Goal: Information Seeking & Learning: Learn about a topic

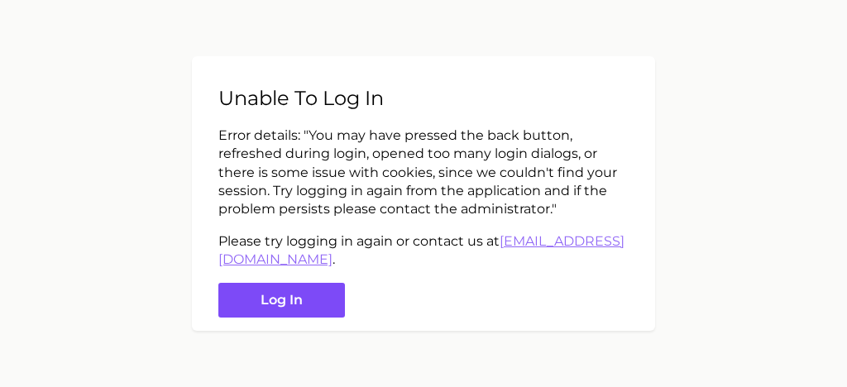
click at [271, 301] on button "Log in" at bounding box center [281, 301] width 127 height 36
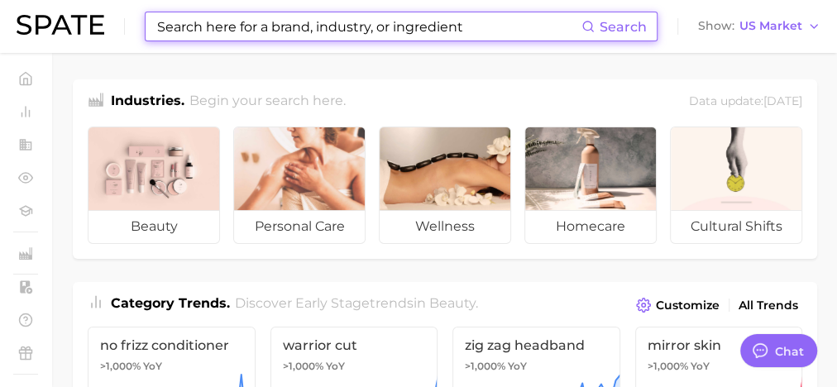
click at [233, 31] on input at bounding box center [369, 26] width 426 height 28
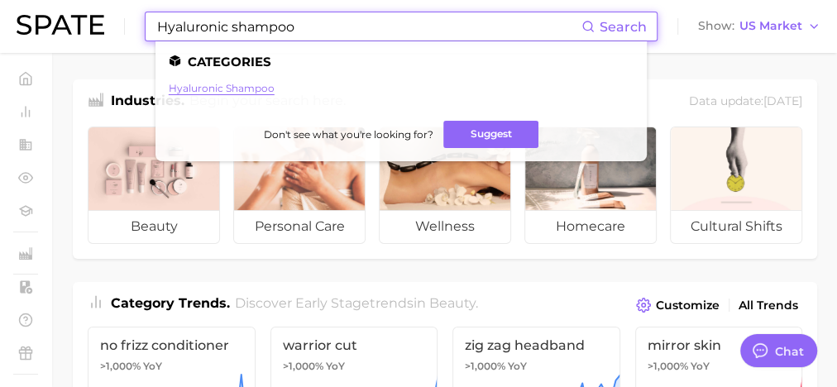
type input "Hyaluronic shampoo"
click at [232, 90] on link "hyaluronic shampoo" at bounding box center [222, 88] width 106 height 12
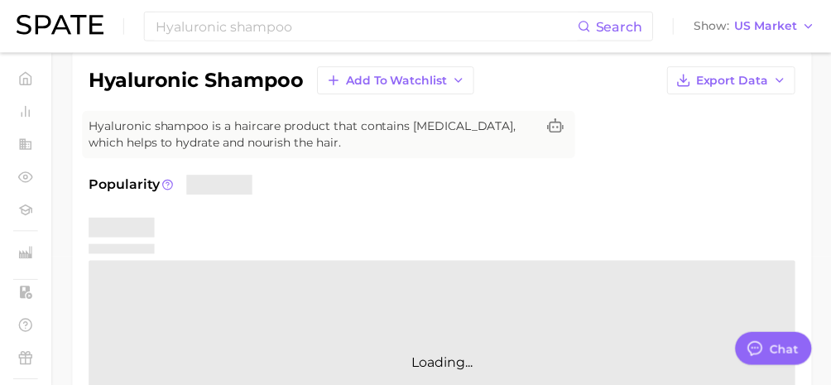
scroll to position [132, 0]
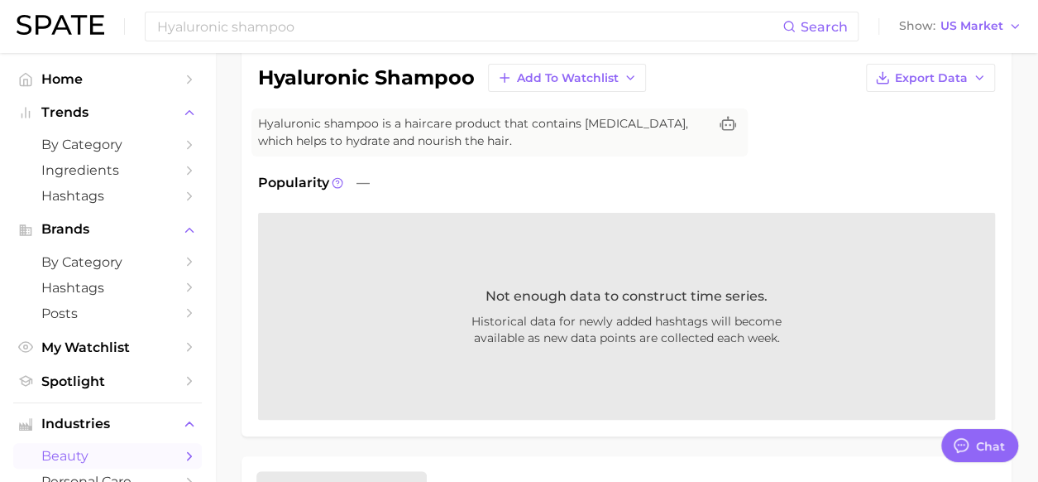
type textarea "x"
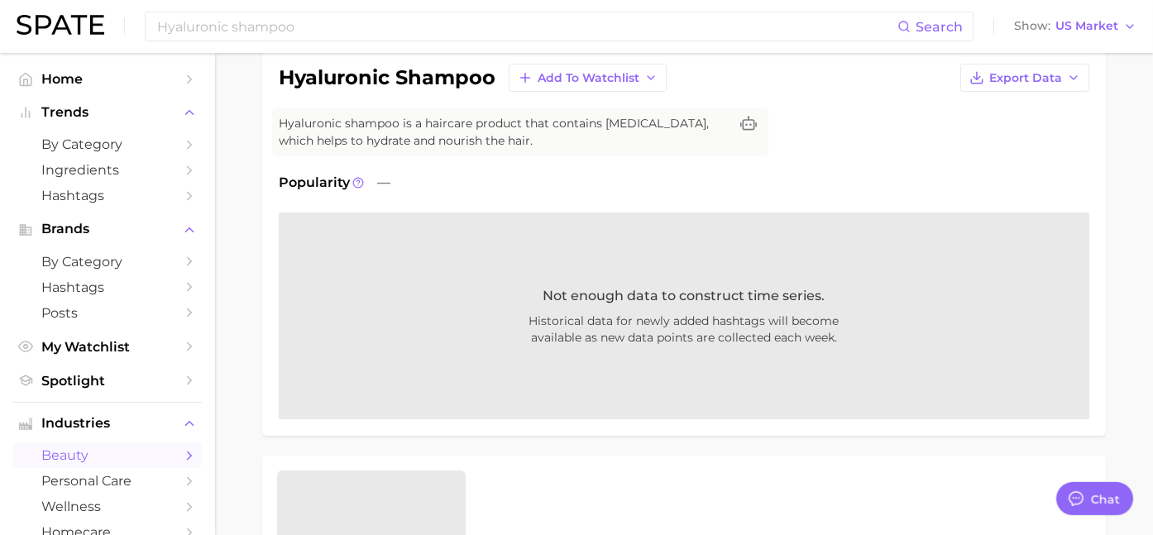
drag, startPoint x: 821, startPoint y: 2, endPoint x: 504, endPoint y: 166, distance: 356.7
click at [504, 166] on div "hyaluronic shampoo Add to Watchlist Export Data Hyaluronic shampoo is a haircar…" at bounding box center [684, 242] width 811 height 356
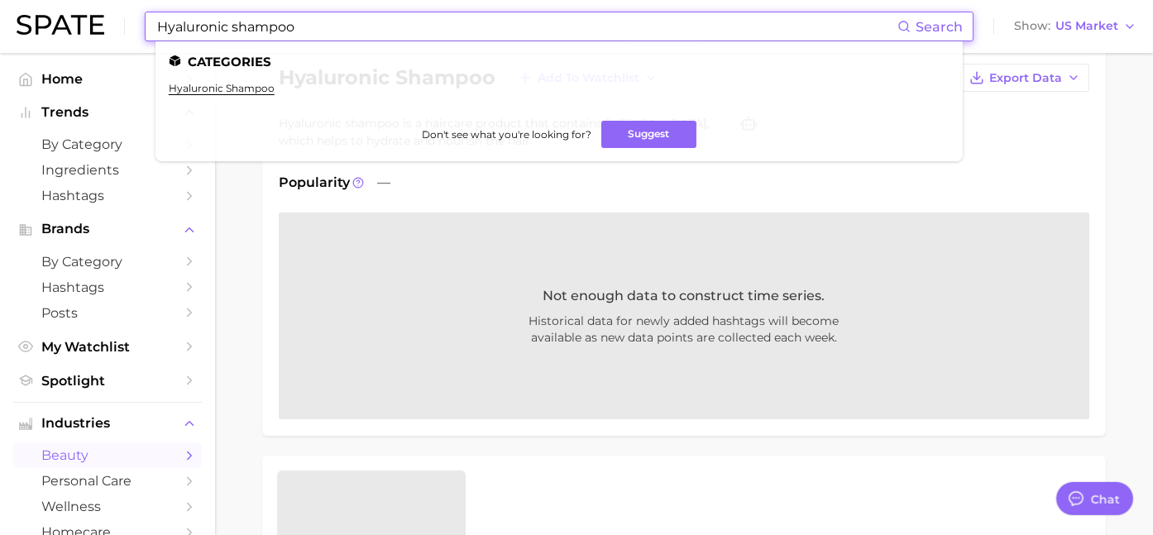
click at [309, 25] on input "Hyaluronic shampoo" at bounding box center [527, 26] width 742 height 28
click at [256, 89] on link "hyaluronic shampoo" at bounding box center [222, 88] width 106 height 12
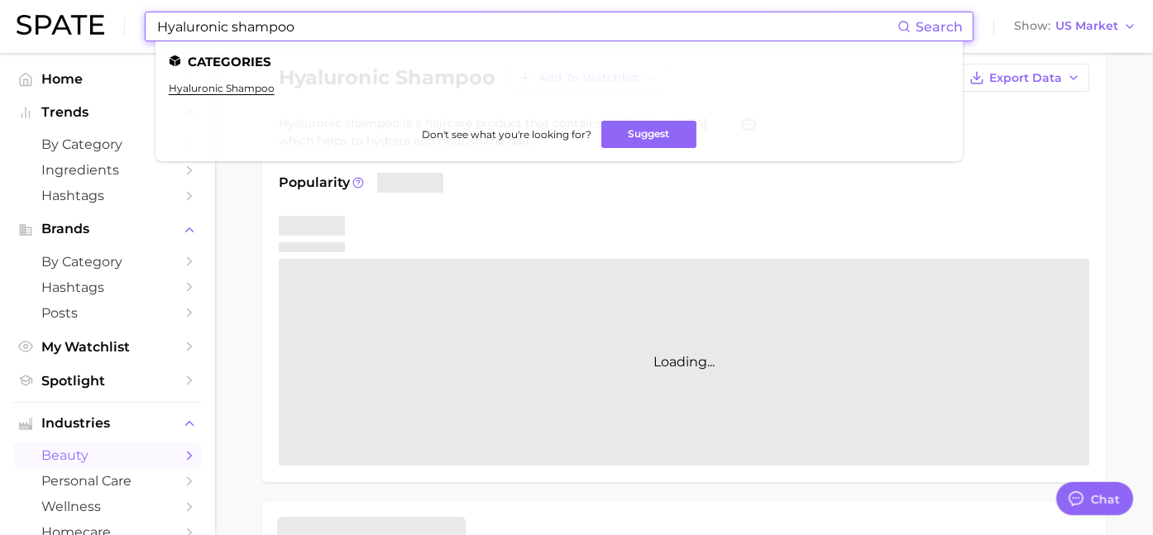
drag, startPoint x: 245, startPoint y: 36, endPoint x: 32, endPoint y: 46, distance: 212.8
click at [32, 46] on div "Hyaluronic shampoo Search Categories hyaluronic shampoo Don't see what you're l…" at bounding box center [577, 26] width 1120 height 53
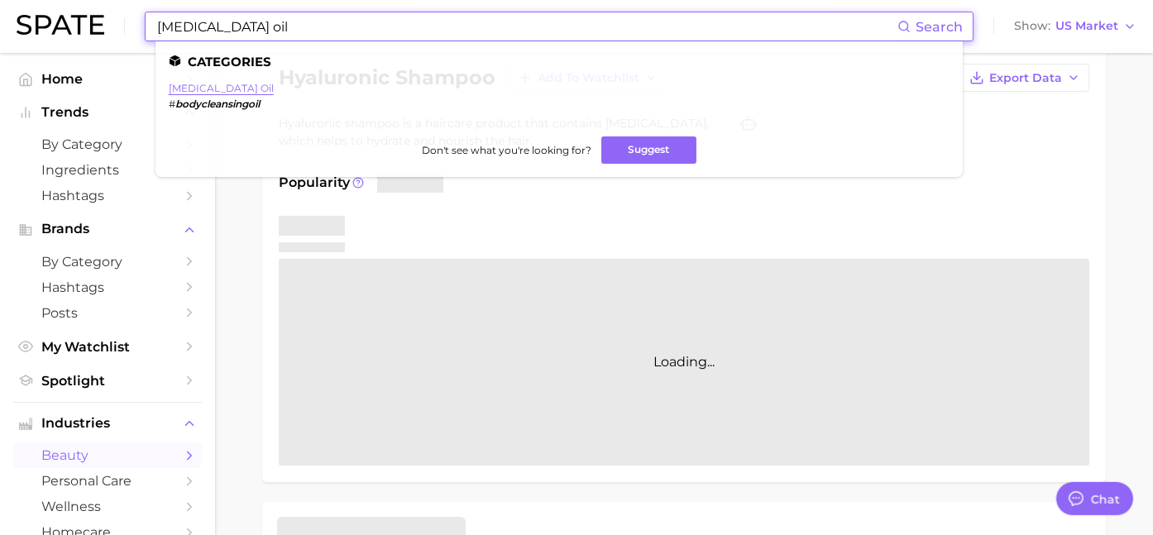
click at [236, 84] on link "body cleansing oil" at bounding box center [221, 88] width 105 height 12
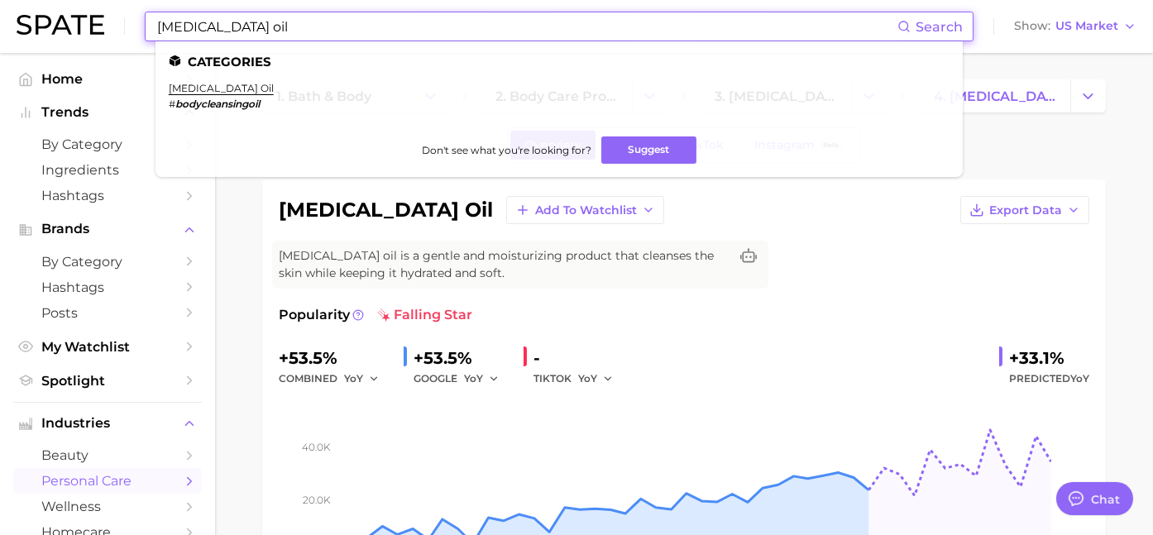
drag, startPoint x: 333, startPoint y: 31, endPoint x: -59, endPoint y: 22, distance: 391.5
click at [0, 22] on html "body cleansing oil Search Categories body cleansing oil # bodycleansingoil Don'…" at bounding box center [576, 267] width 1153 height 535
type input "Retinol Body Cream"
click at [214, 87] on link "retinol body cream" at bounding box center [246, 88] width 155 height 12
